Goal: Information Seeking & Learning: Understand process/instructions

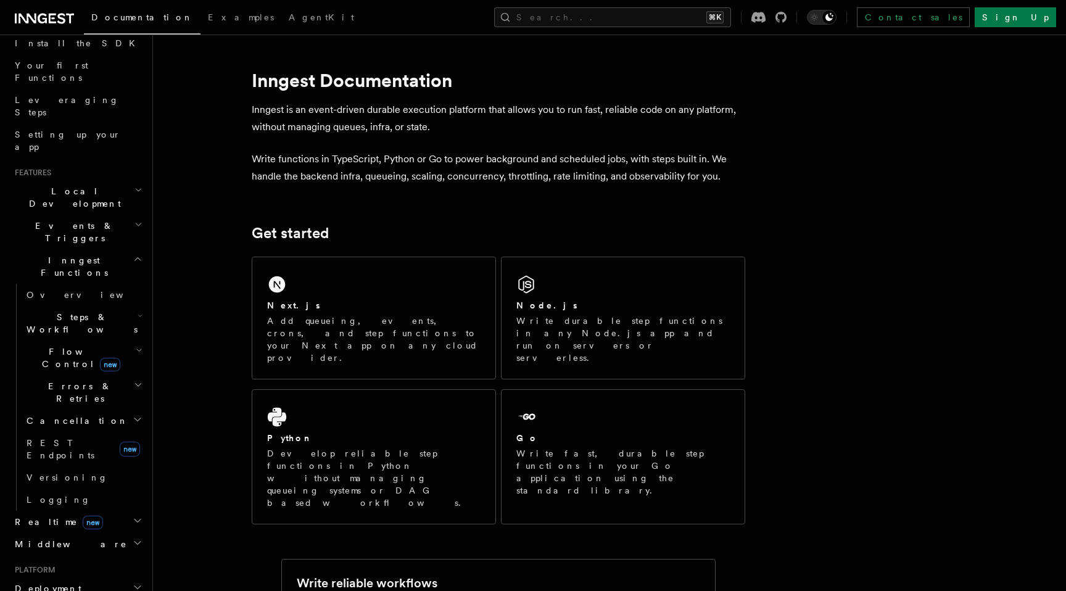
scroll to position [143, 0]
click at [138, 313] on icon "button" at bounding box center [140, 318] width 5 height 10
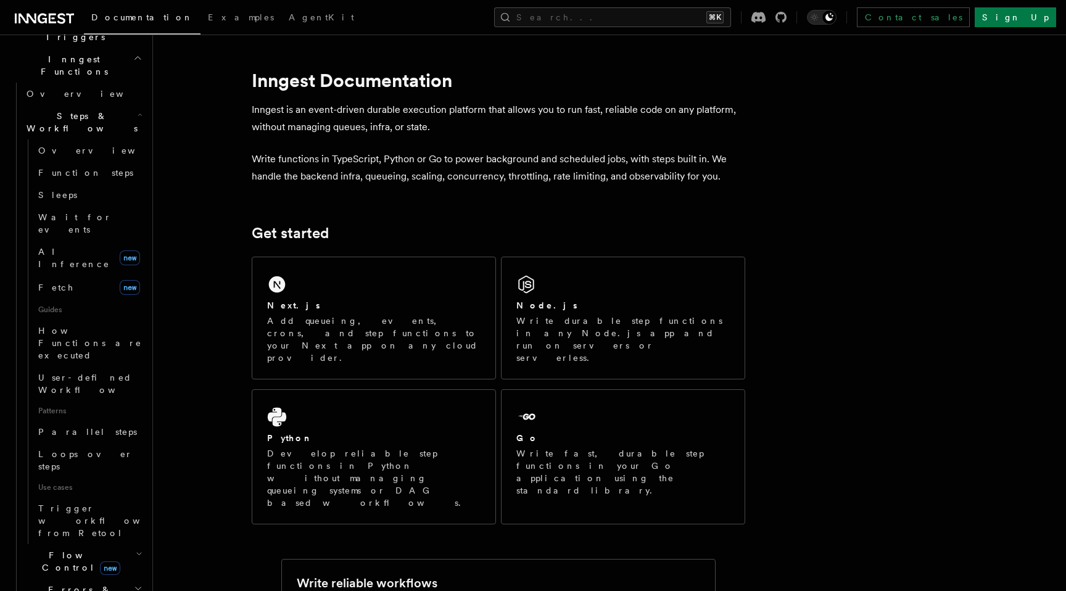
scroll to position [346, 0]
click at [136, 549] on icon "button" at bounding box center [139, 554] width 7 height 10
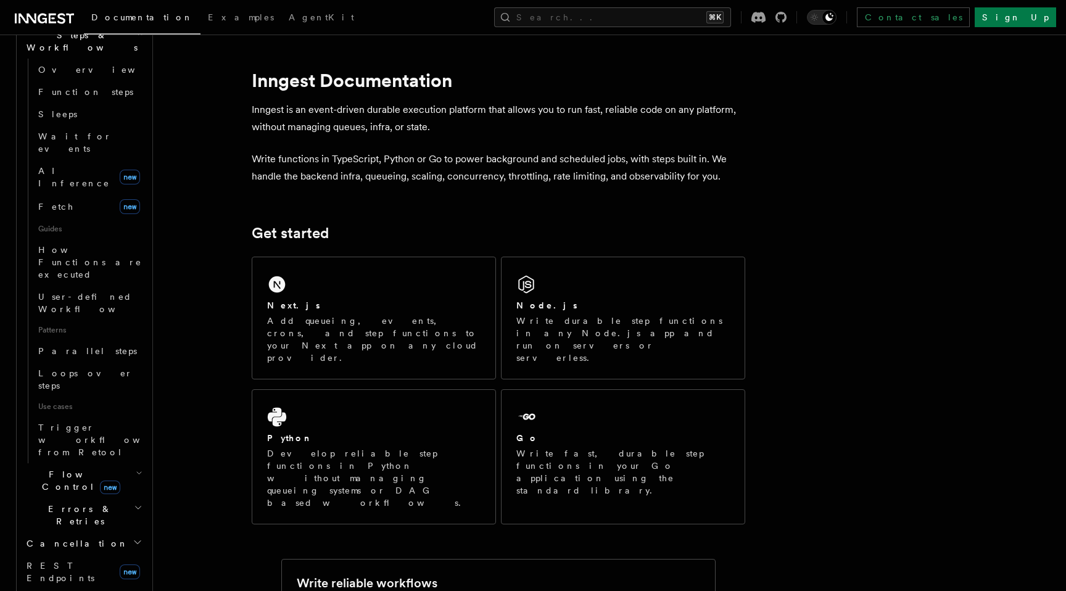
scroll to position [495, 0]
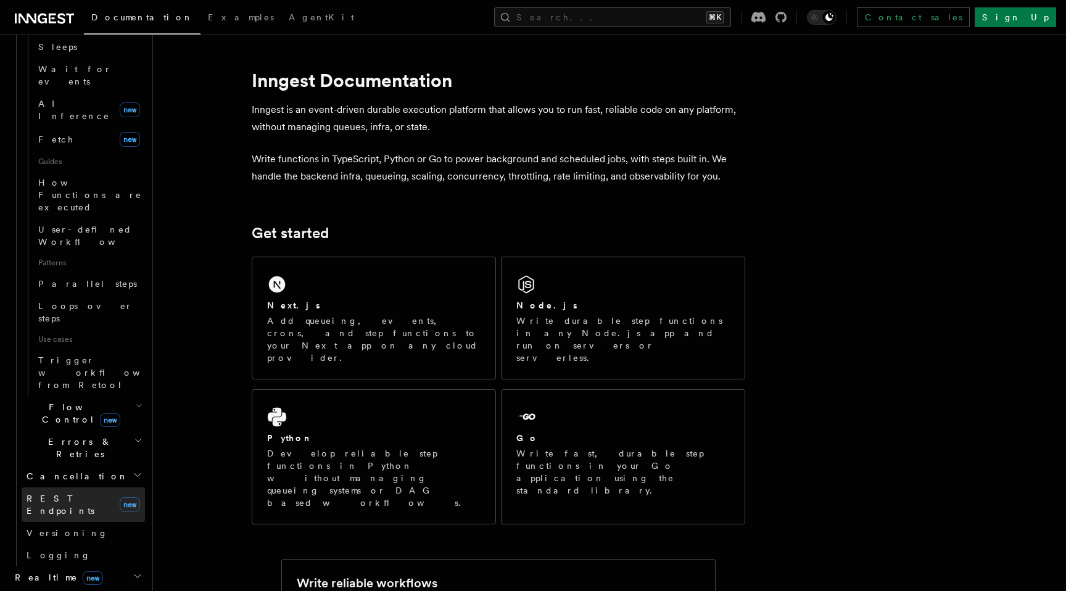
click at [101, 487] on link "REST Endpoints new" at bounding box center [83, 504] width 123 height 35
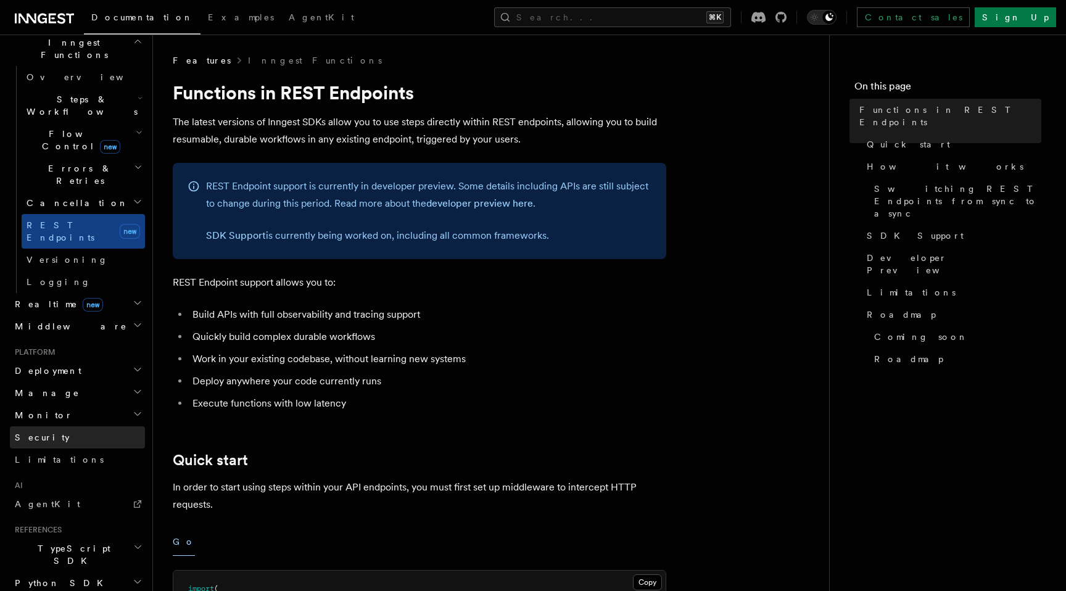
scroll to position [339, 0]
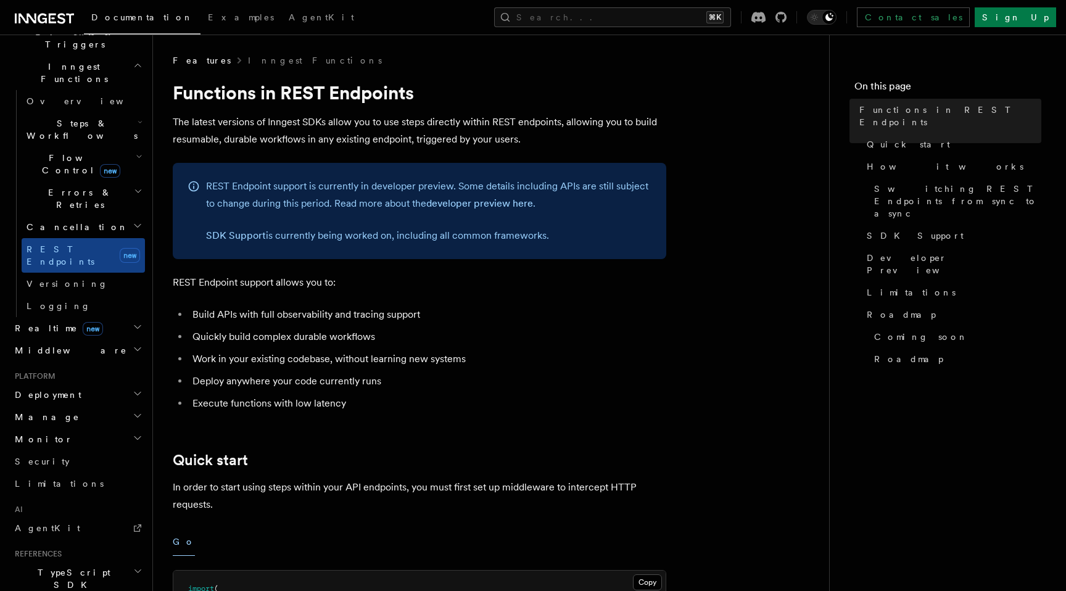
click at [93, 406] on h2 "Manage" at bounding box center [77, 417] width 135 height 22
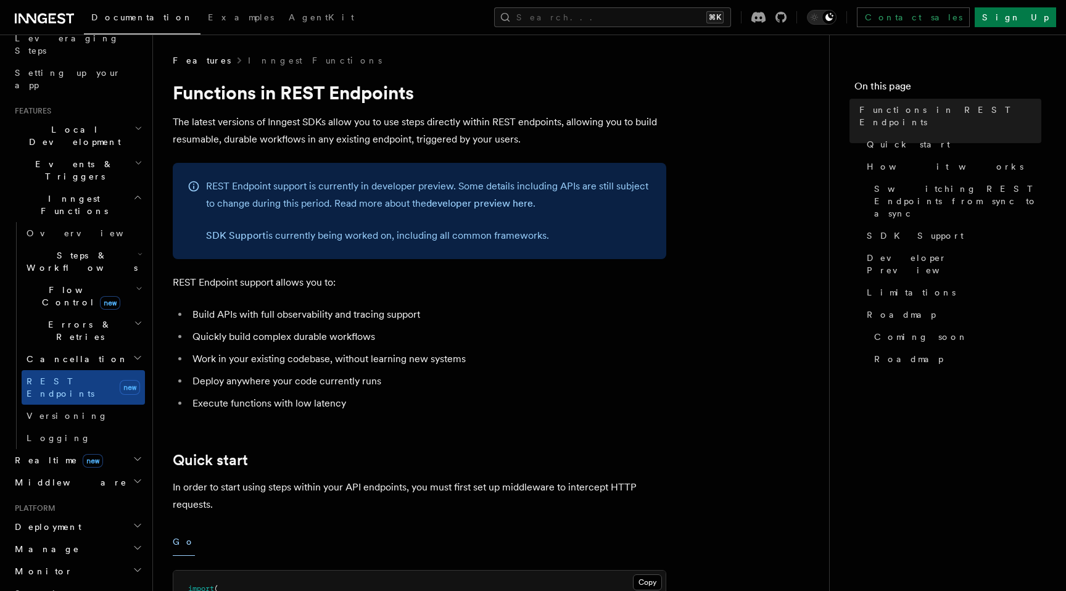
scroll to position [131, 0]
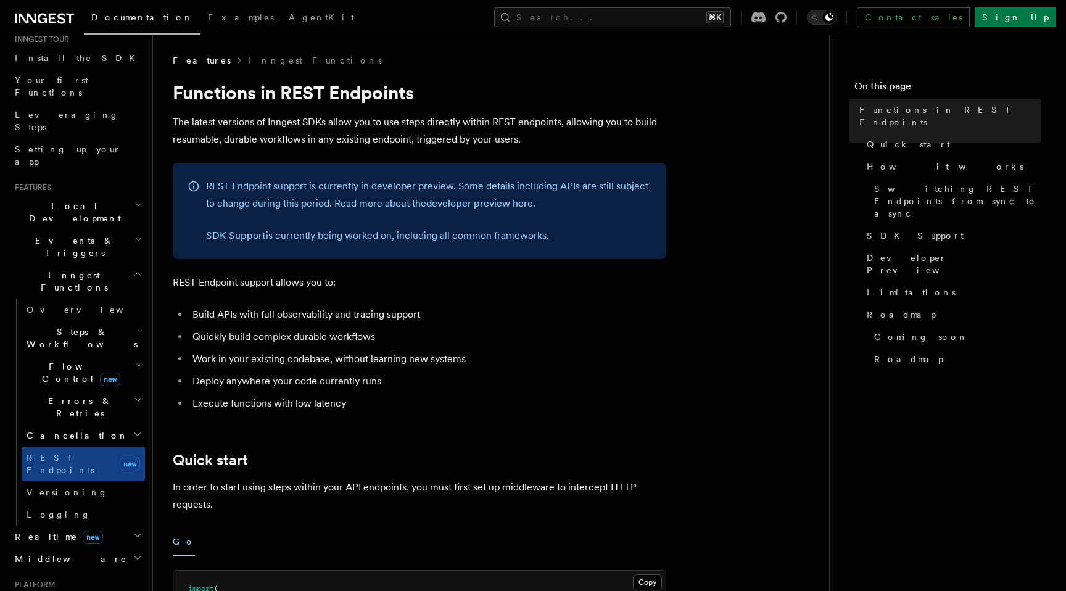
click at [90, 264] on h2 "Inngest Functions" at bounding box center [77, 281] width 135 height 35
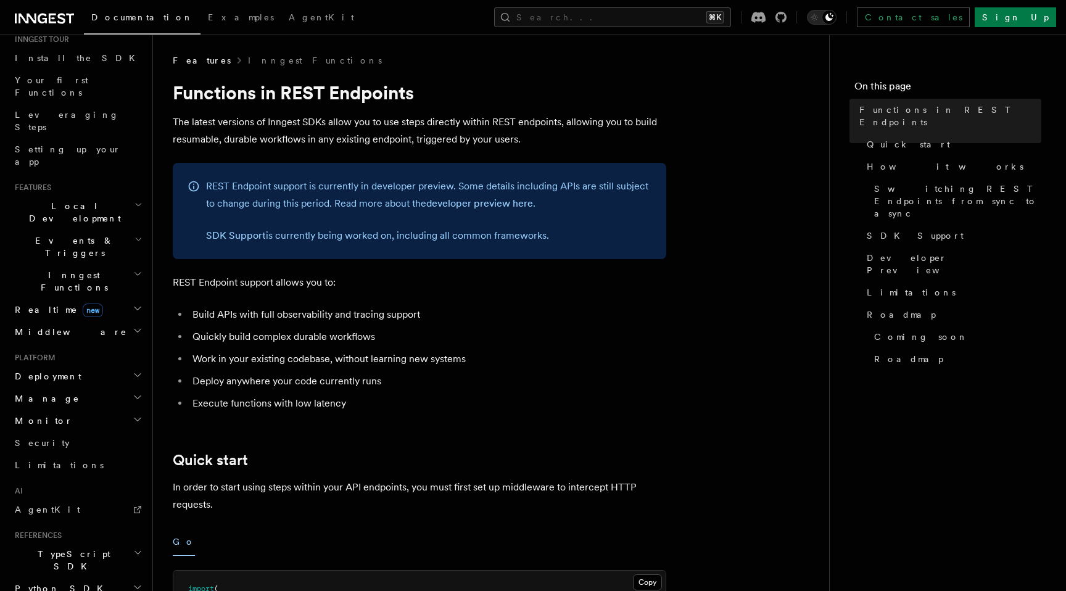
click at [87, 229] on h2 "Events & Triggers" at bounding box center [77, 246] width 135 height 35
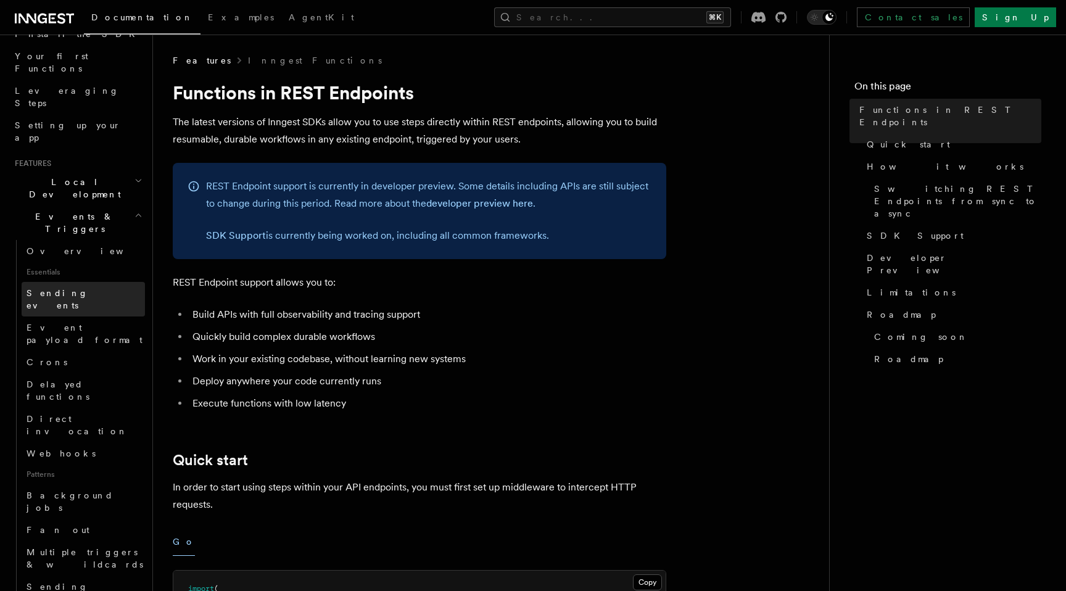
scroll to position [155, 0]
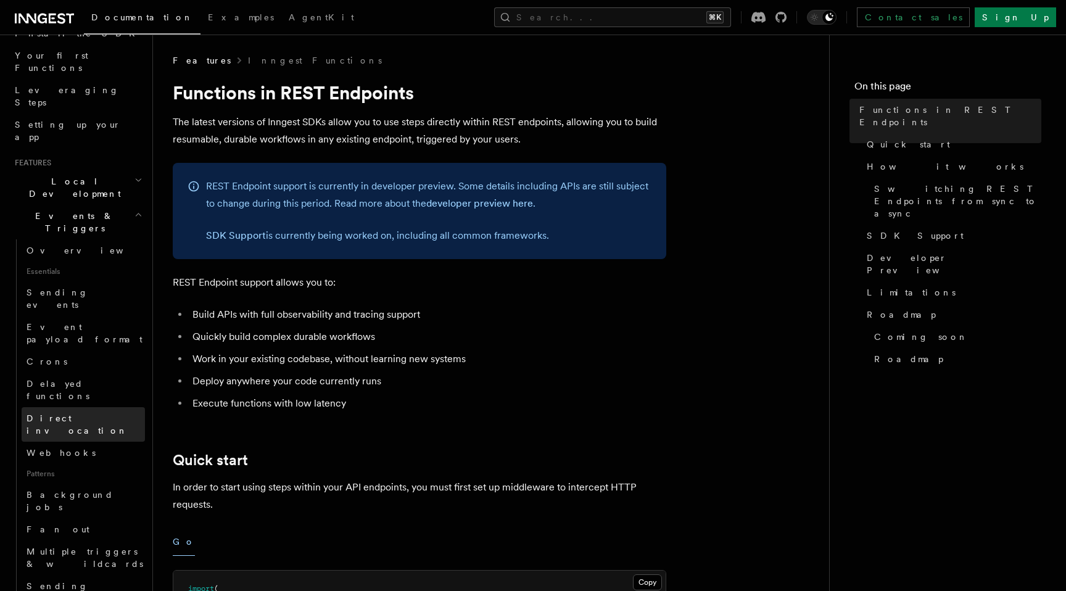
click at [94, 407] on link "Direct invocation" at bounding box center [83, 424] width 123 height 35
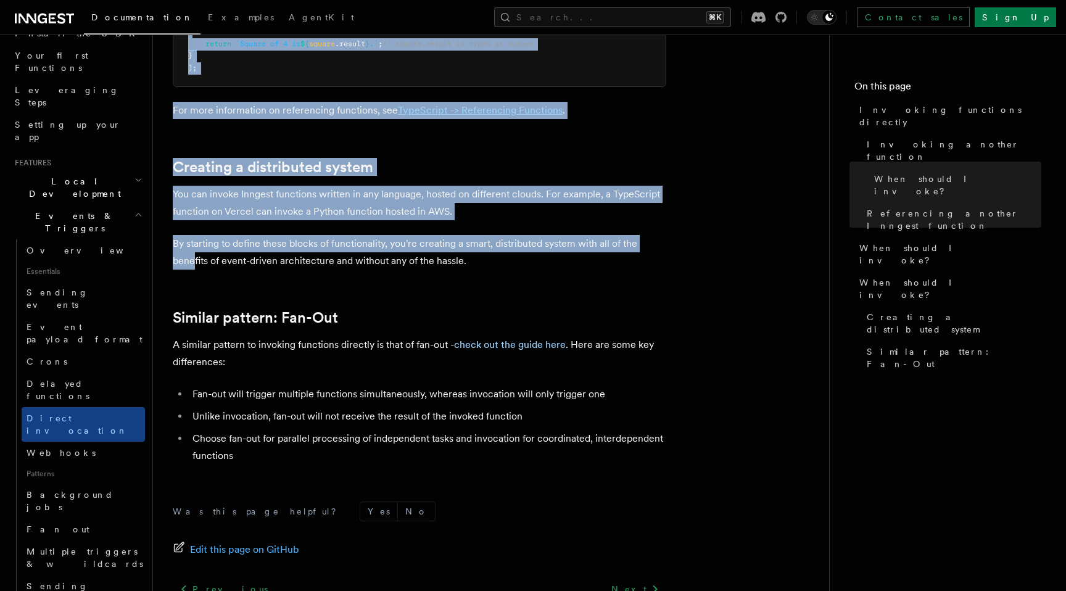
scroll to position [1691, 0]
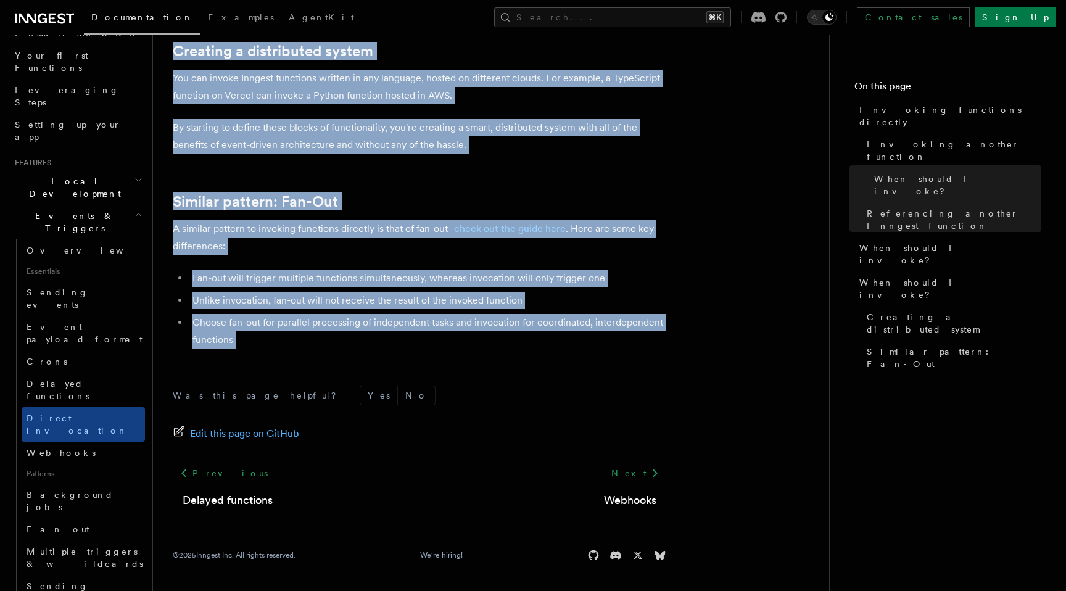
drag, startPoint x: 170, startPoint y: 60, endPoint x: 244, endPoint y: 351, distance: 300.2
copy article "Features Events & Triggers Invoking functions directly Inngest's step.invoke() …"
